Goal: Information Seeking & Learning: Learn about a topic

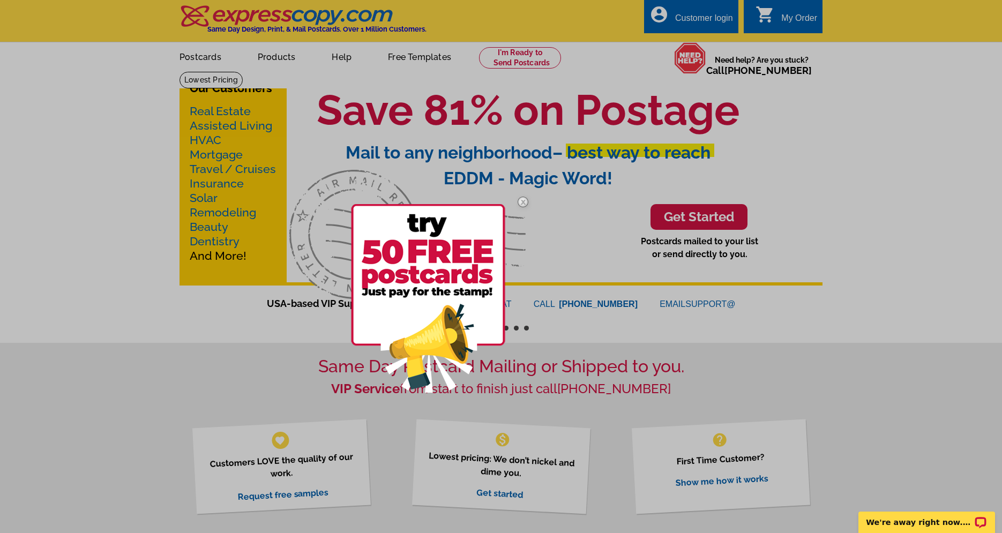
click at [526, 203] on img at bounding box center [522, 201] width 31 height 31
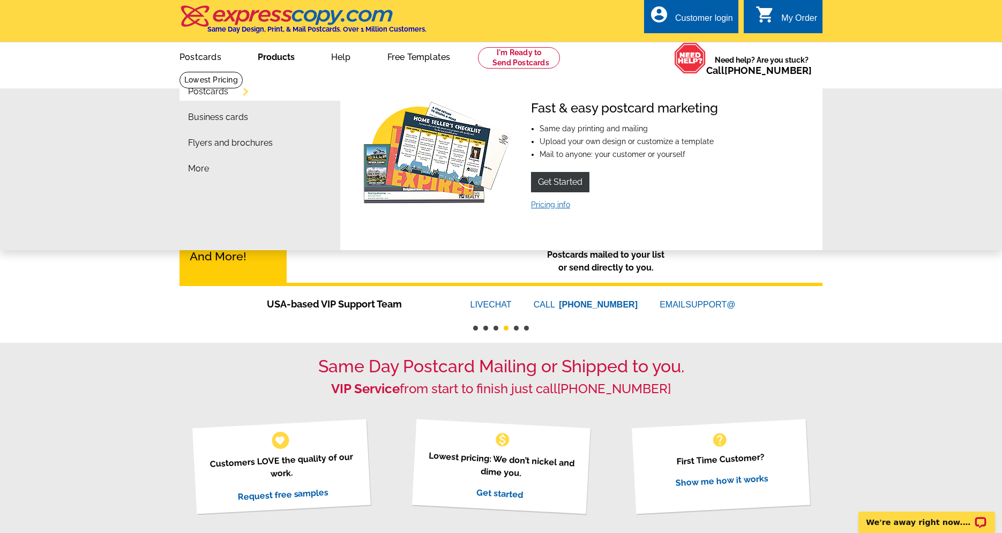
click at [551, 205] on link "Pricing info" at bounding box center [550, 204] width 39 height 9
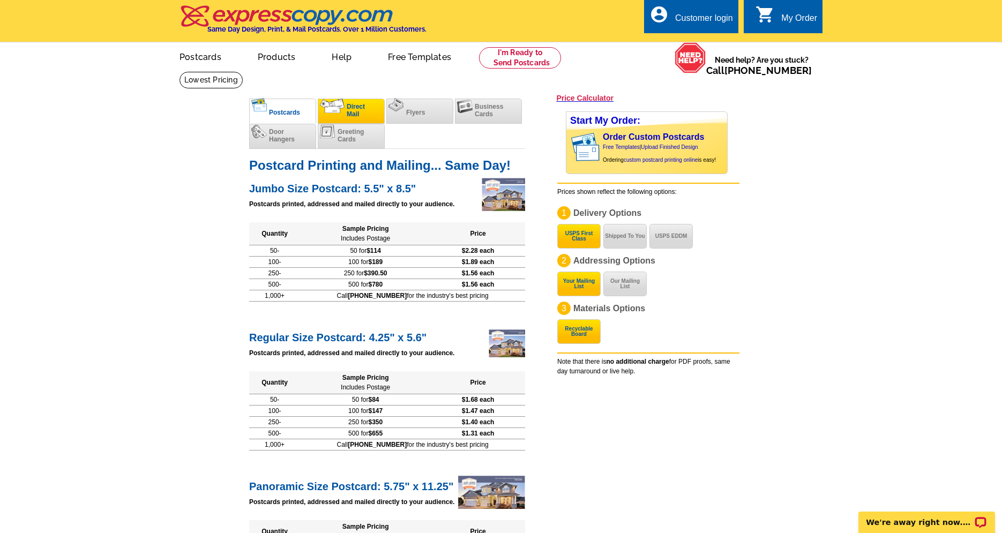
click at [343, 109] on img at bounding box center [332, 106] width 25 height 14
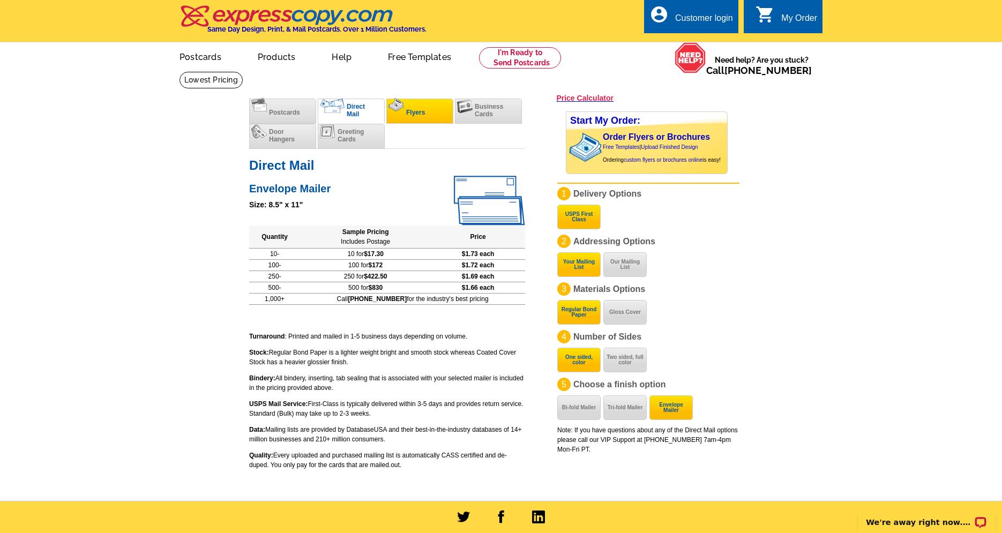
click at [424, 115] on span "Flyers" at bounding box center [415, 113] width 19 height 8
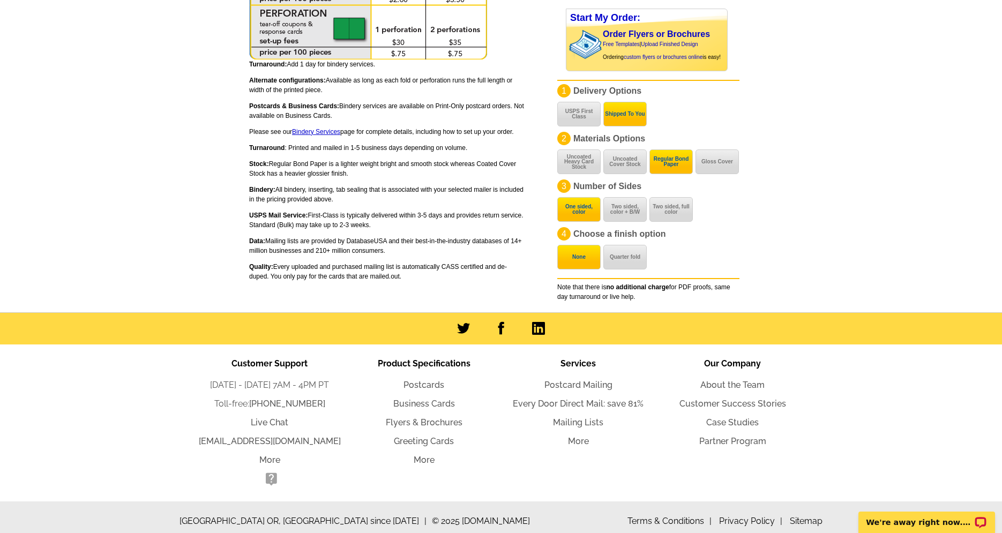
scroll to position [672, 0]
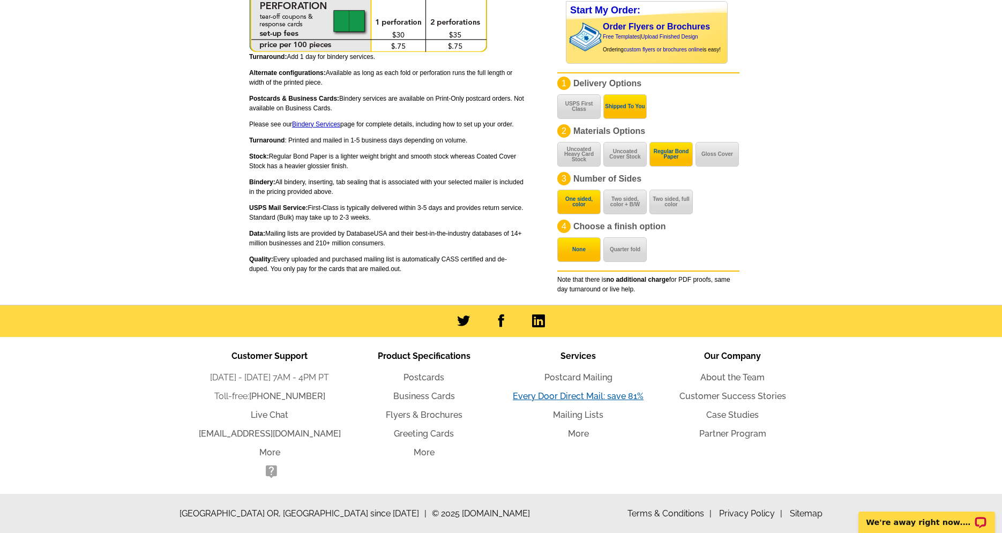
click at [570, 396] on link "Every Door Direct Mail: save 81%" at bounding box center [578, 396] width 131 height 10
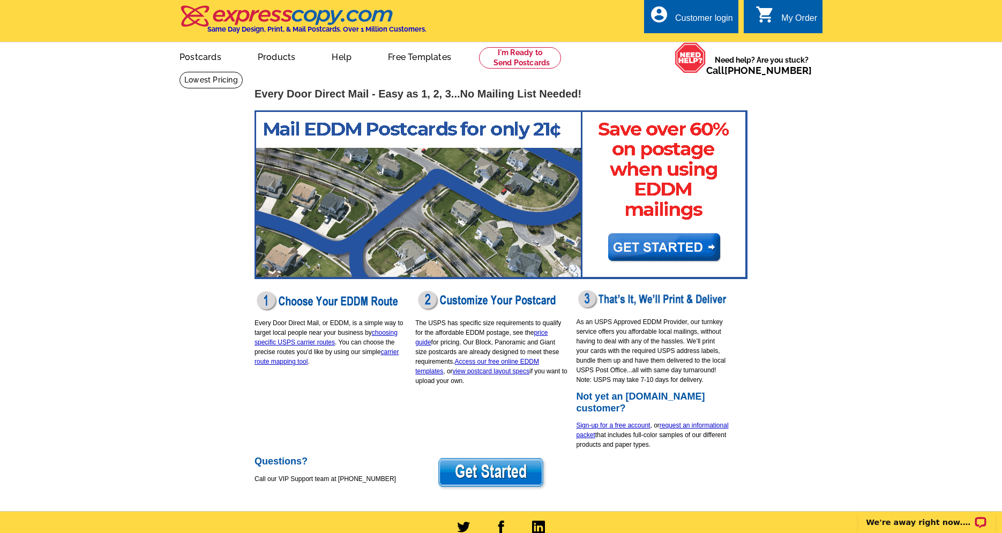
click at [684, 251] on img at bounding box center [500, 194] width 493 height 169
click at [548, 333] on link "price guide" at bounding box center [481, 337] width 132 height 17
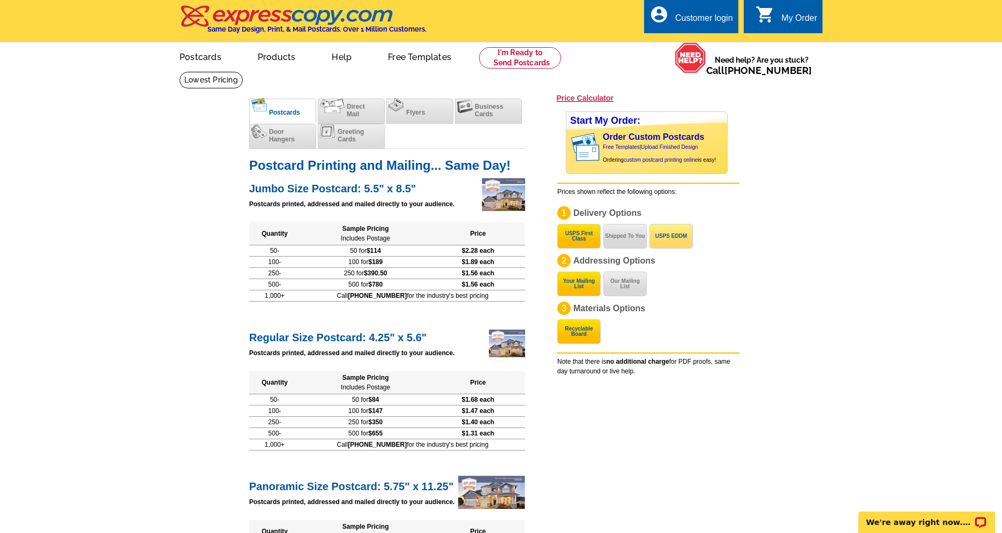
click at [668, 239] on button "USPS EDDM" at bounding box center [670, 236] width 43 height 25
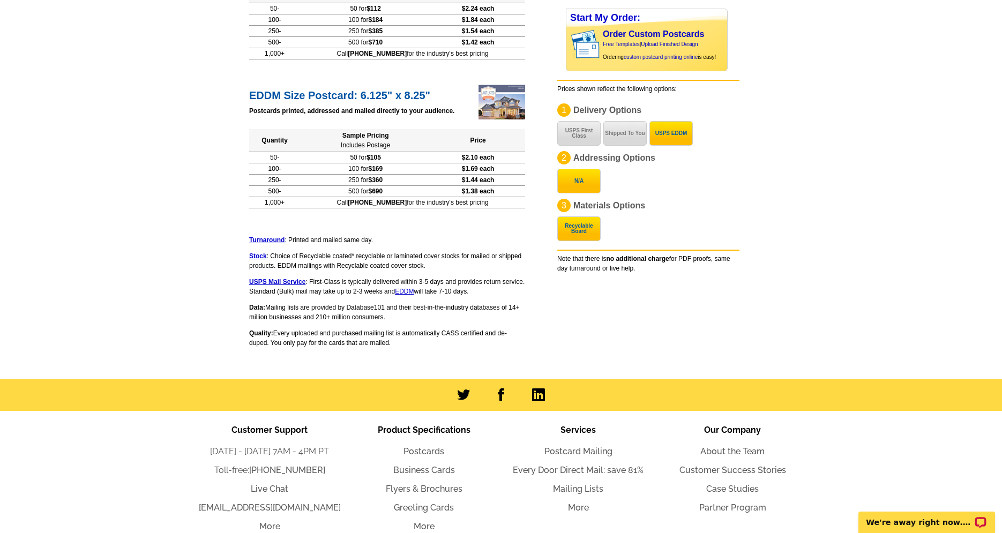
scroll to position [465, 0]
